Goal: Information Seeking & Learning: Find specific fact

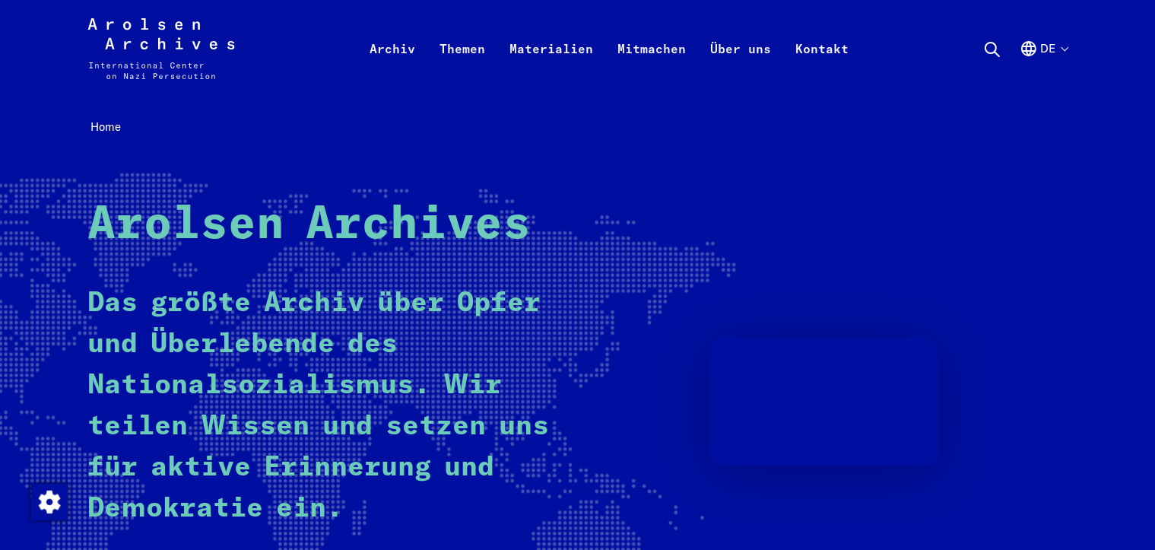
click at [825, 125] on nav "Home" at bounding box center [576, 128] width 979 height 24
click at [1043, 47] on button "de" at bounding box center [1043, 67] width 48 height 55
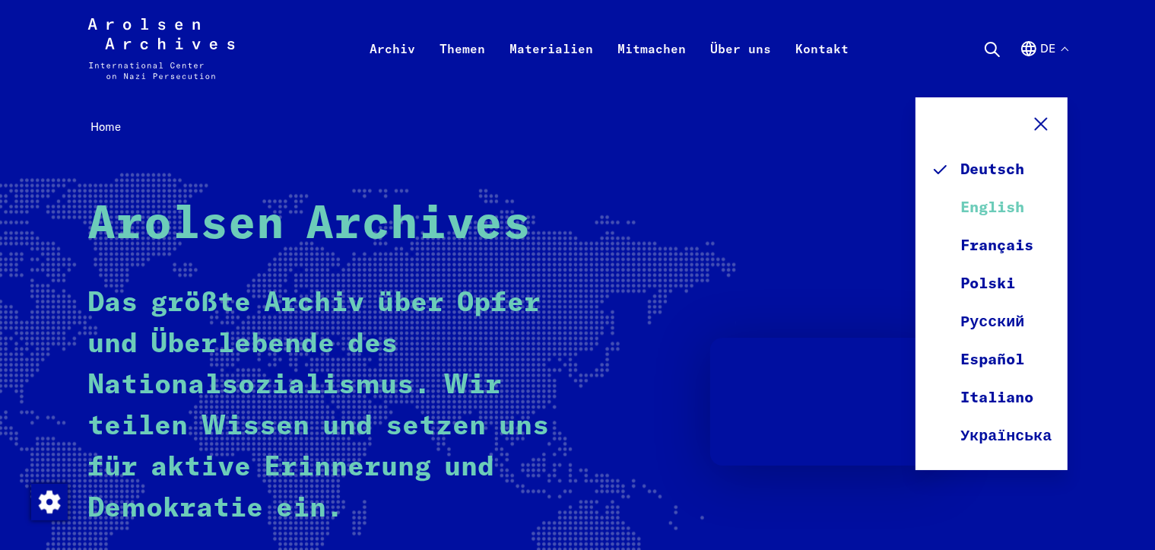
click at [990, 208] on link "English" at bounding box center [991, 208] width 122 height 38
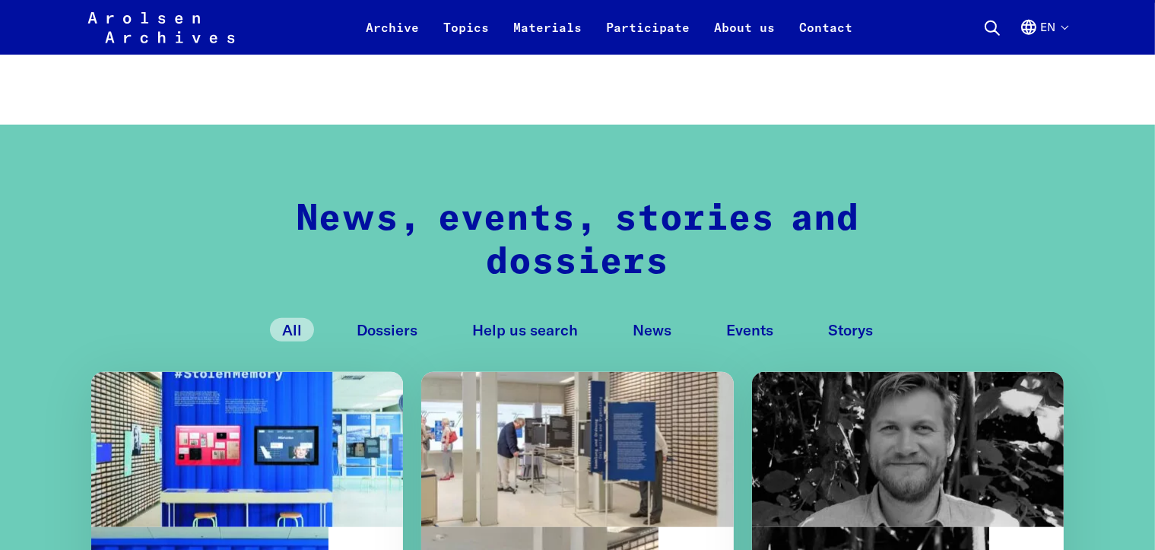
scroll to position [1469, 0]
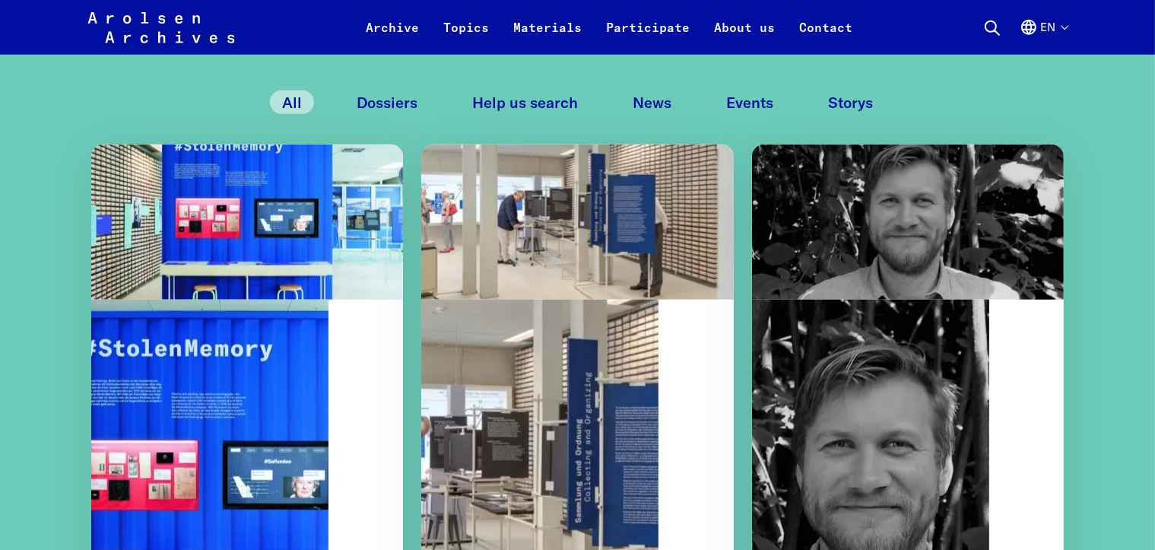
click at [398, 101] on button "Dossiers" at bounding box center [386, 102] width 85 height 24
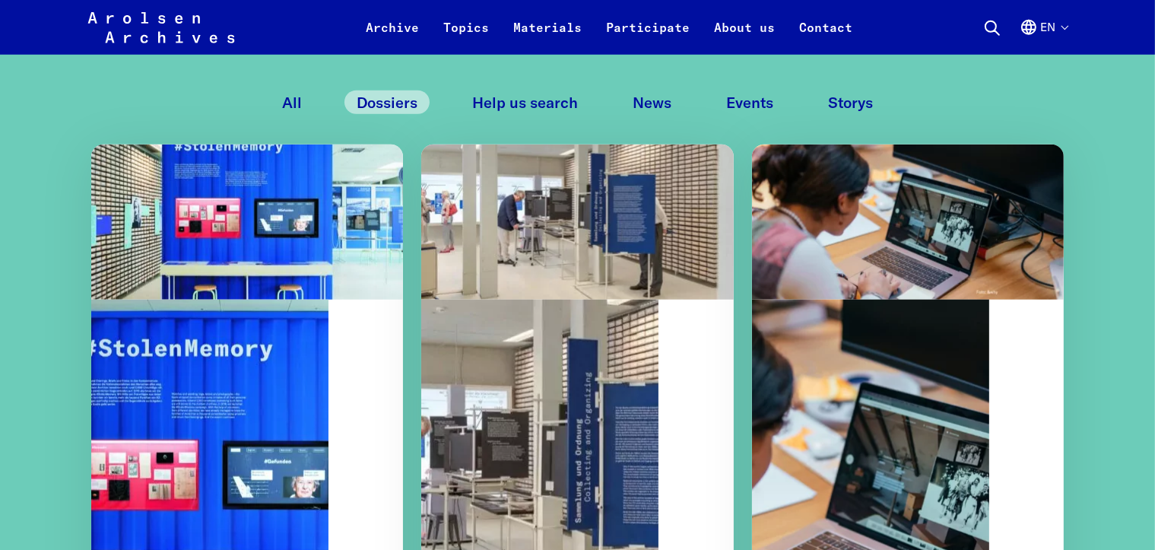
click at [529, 103] on button "Help us search" at bounding box center [525, 102] width 130 height 24
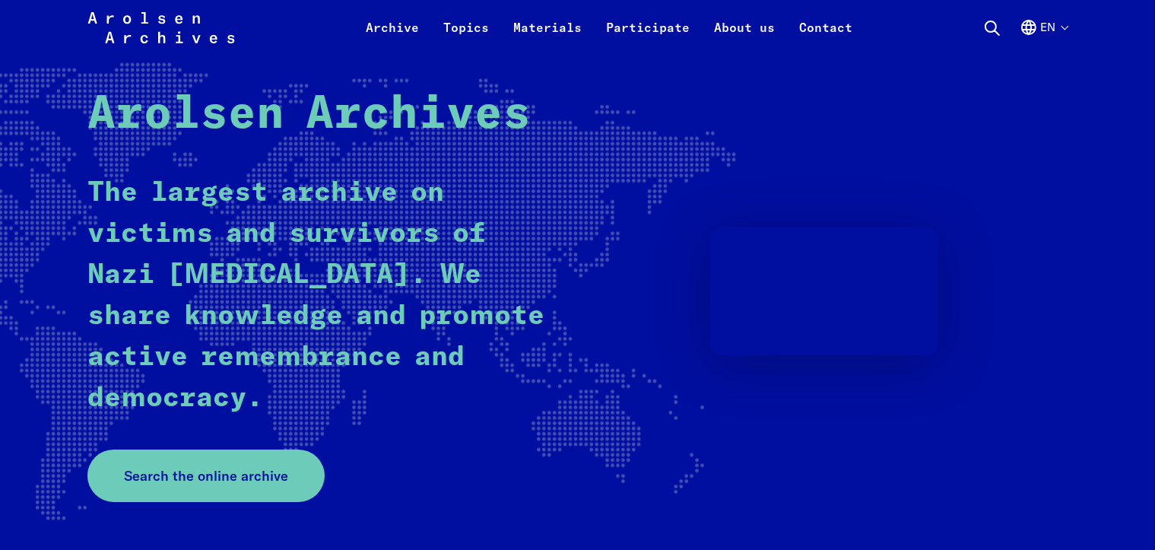
scroll to position [50, 0]
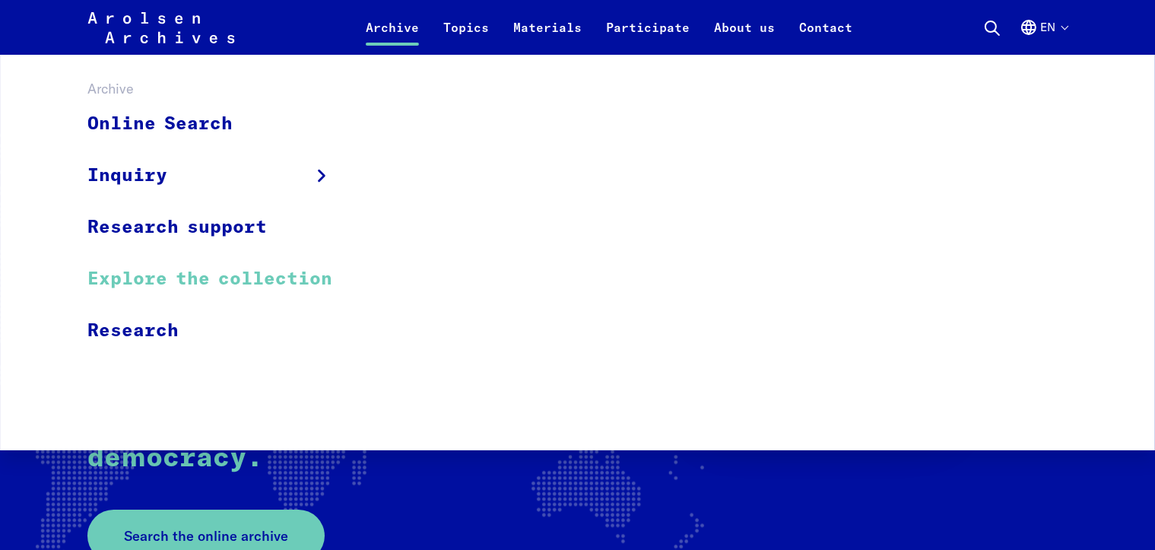
click at [120, 274] on link "Explore the collection" at bounding box center [219, 279] width 265 height 52
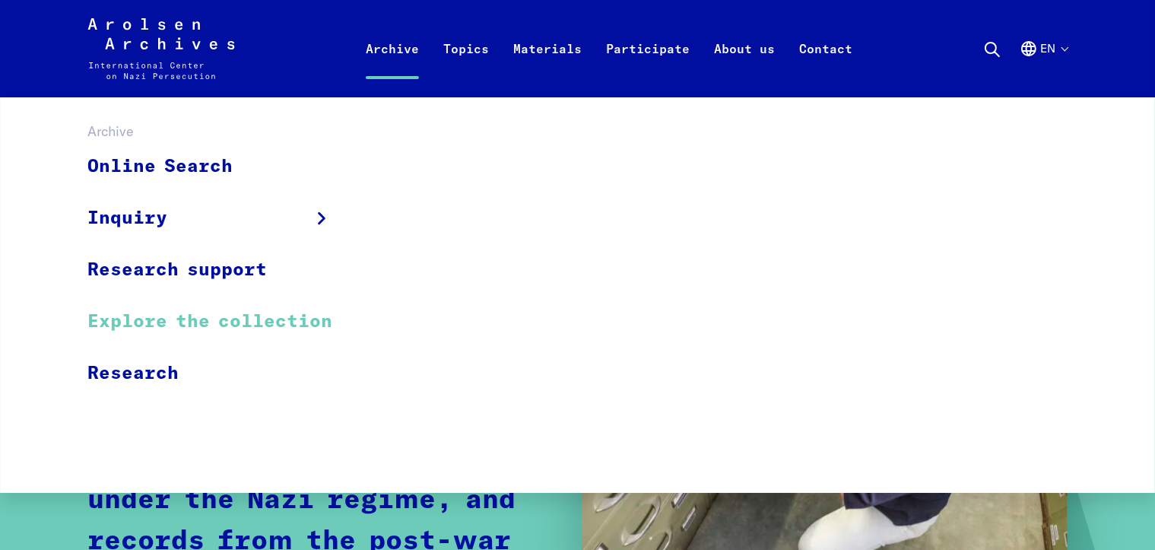
click at [385, 52] on link "Archive" at bounding box center [392, 66] width 78 height 61
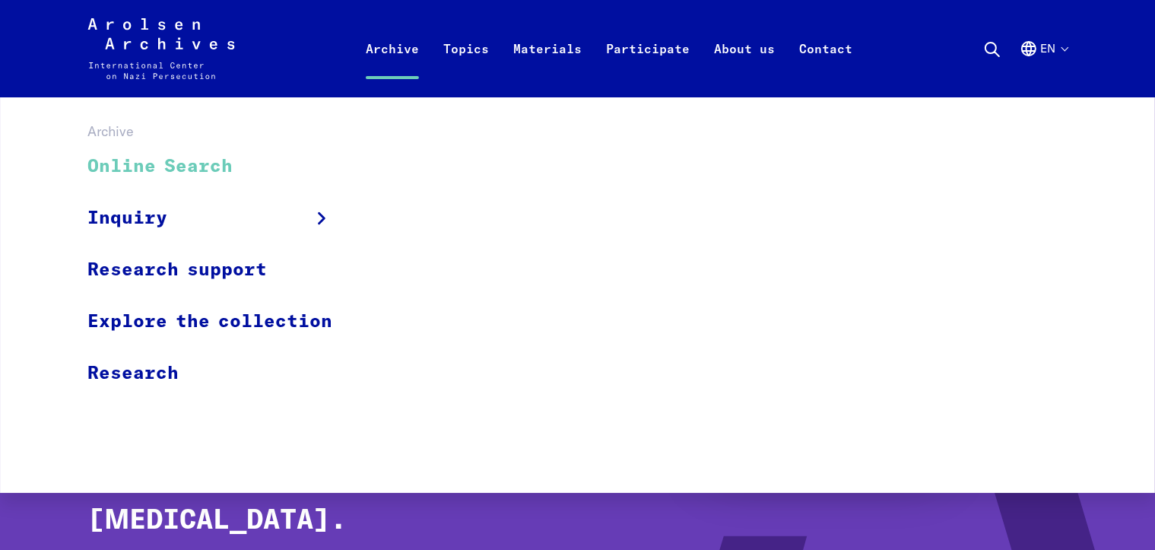
click at [195, 166] on link "Online Search" at bounding box center [219, 166] width 265 height 51
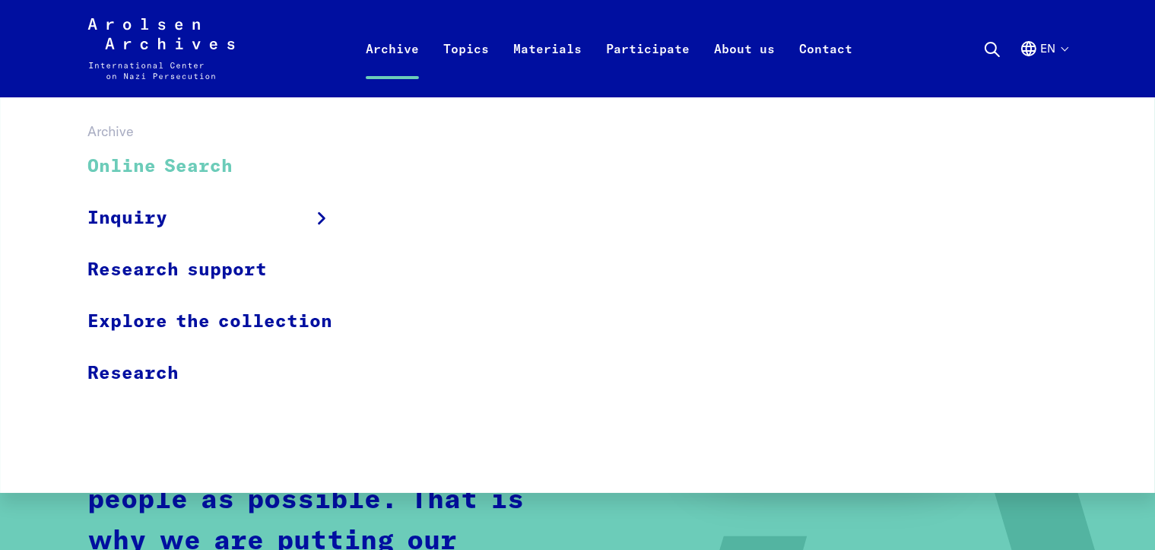
click at [399, 50] on link "Archive" at bounding box center [392, 66] width 78 height 61
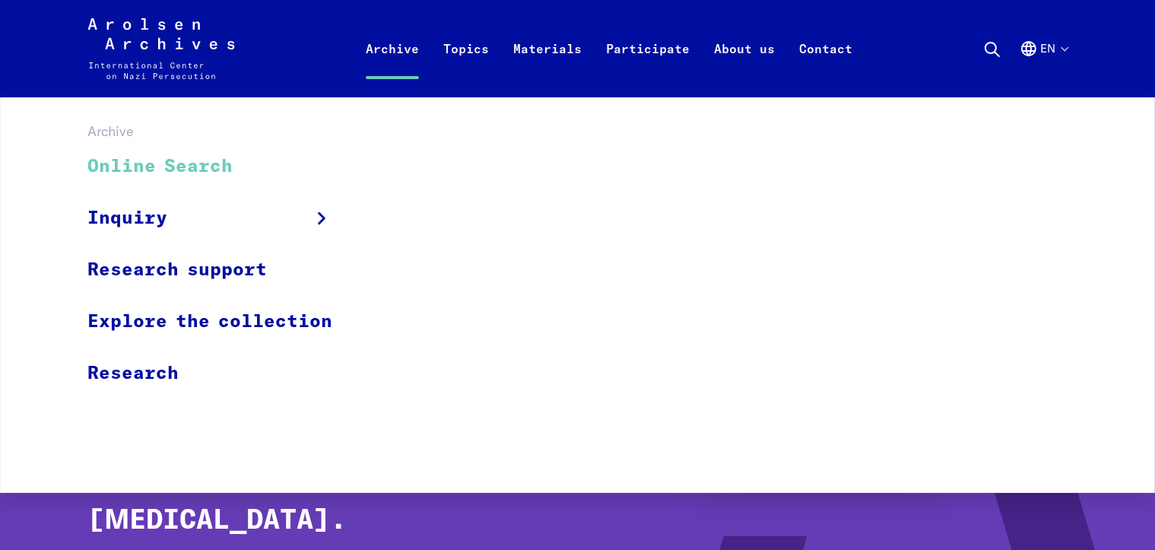
click at [106, 159] on link "Online Search" at bounding box center [219, 166] width 265 height 51
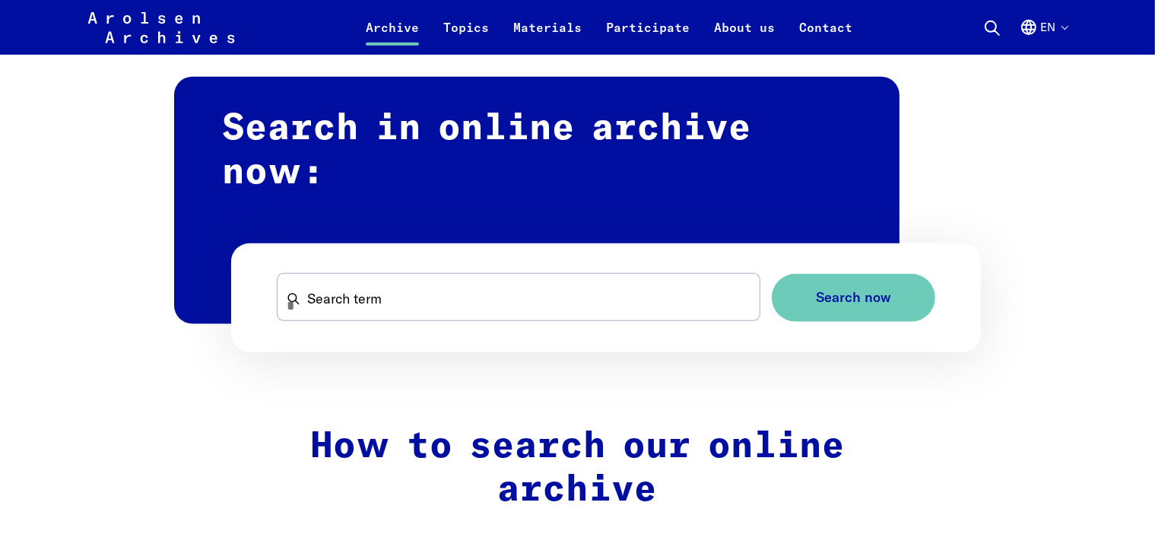
scroll to position [886, 0]
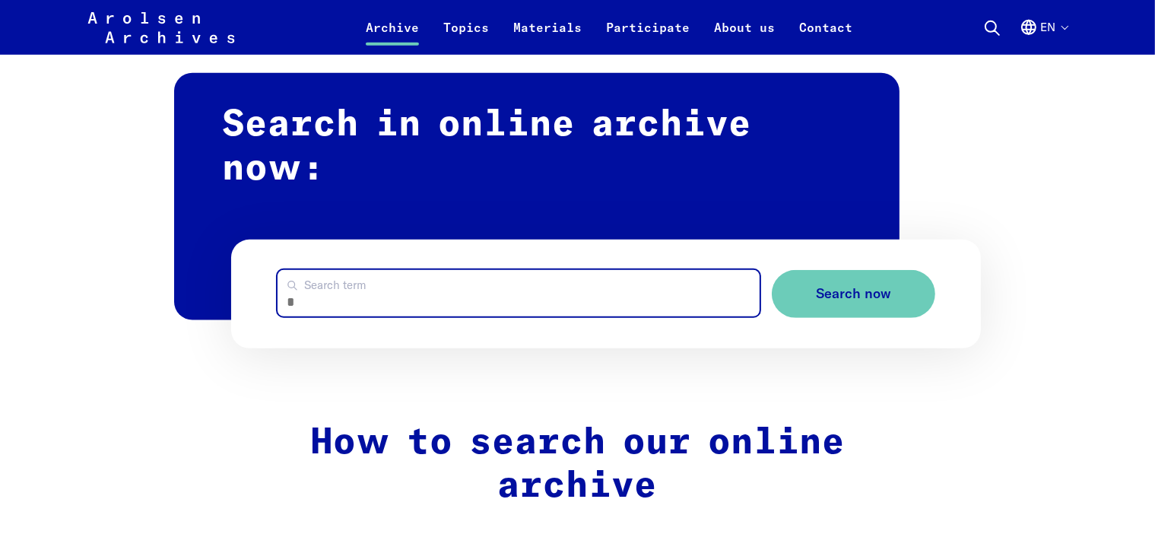
click at [378, 293] on input "Search term" at bounding box center [518, 293] width 482 height 46
type input "*********"
click at [772, 270] on button "Search now" at bounding box center [853, 294] width 163 height 48
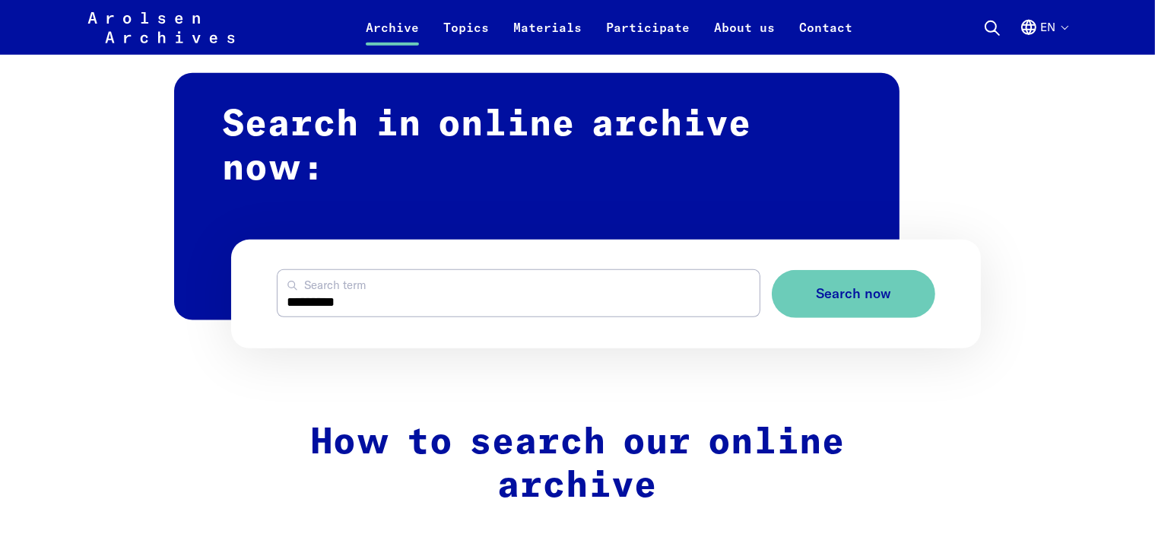
click at [180, 32] on icon at bounding box center [161, 42] width 147 height 61
